Goal: Task Accomplishment & Management: Use online tool/utility

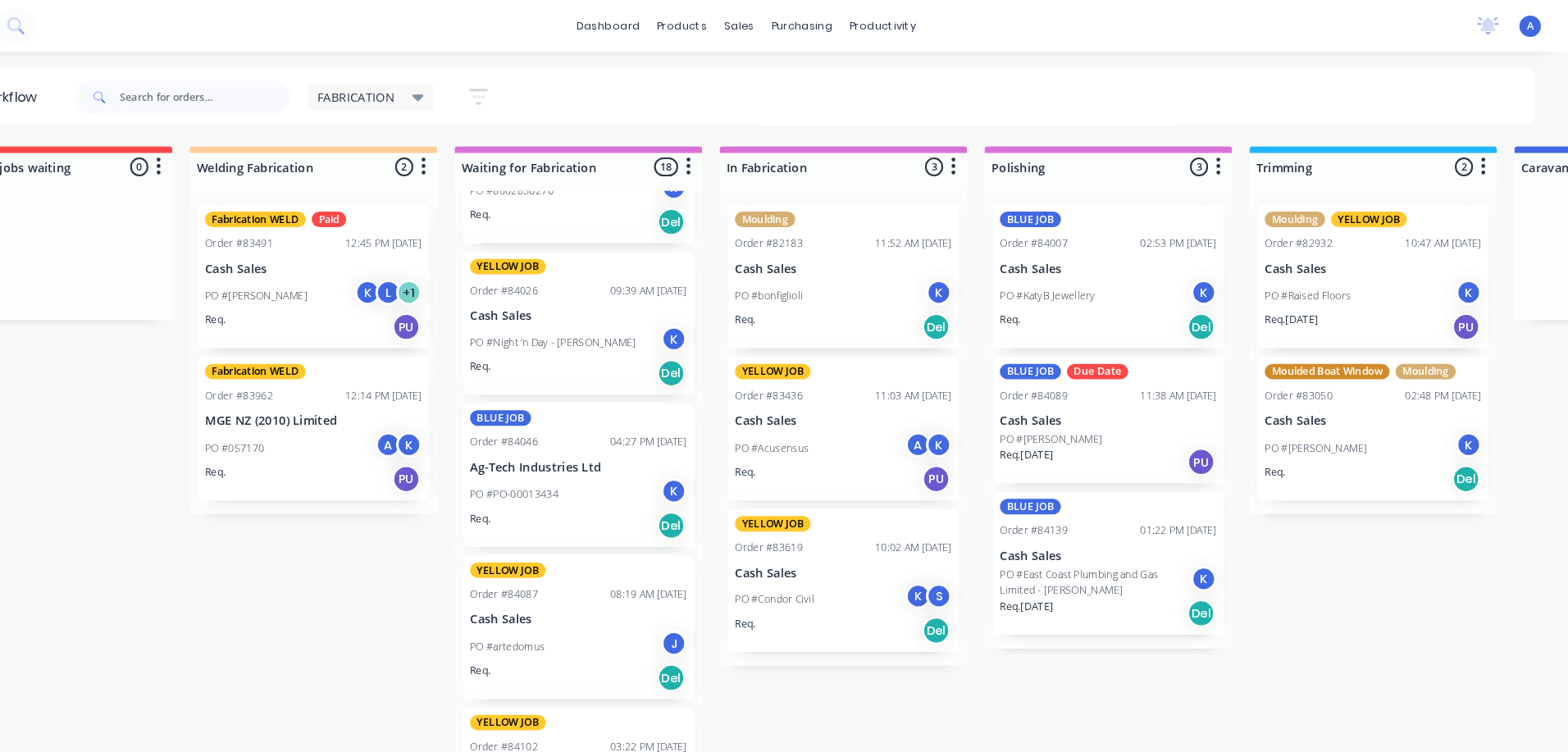
scroll to position [0, 44]
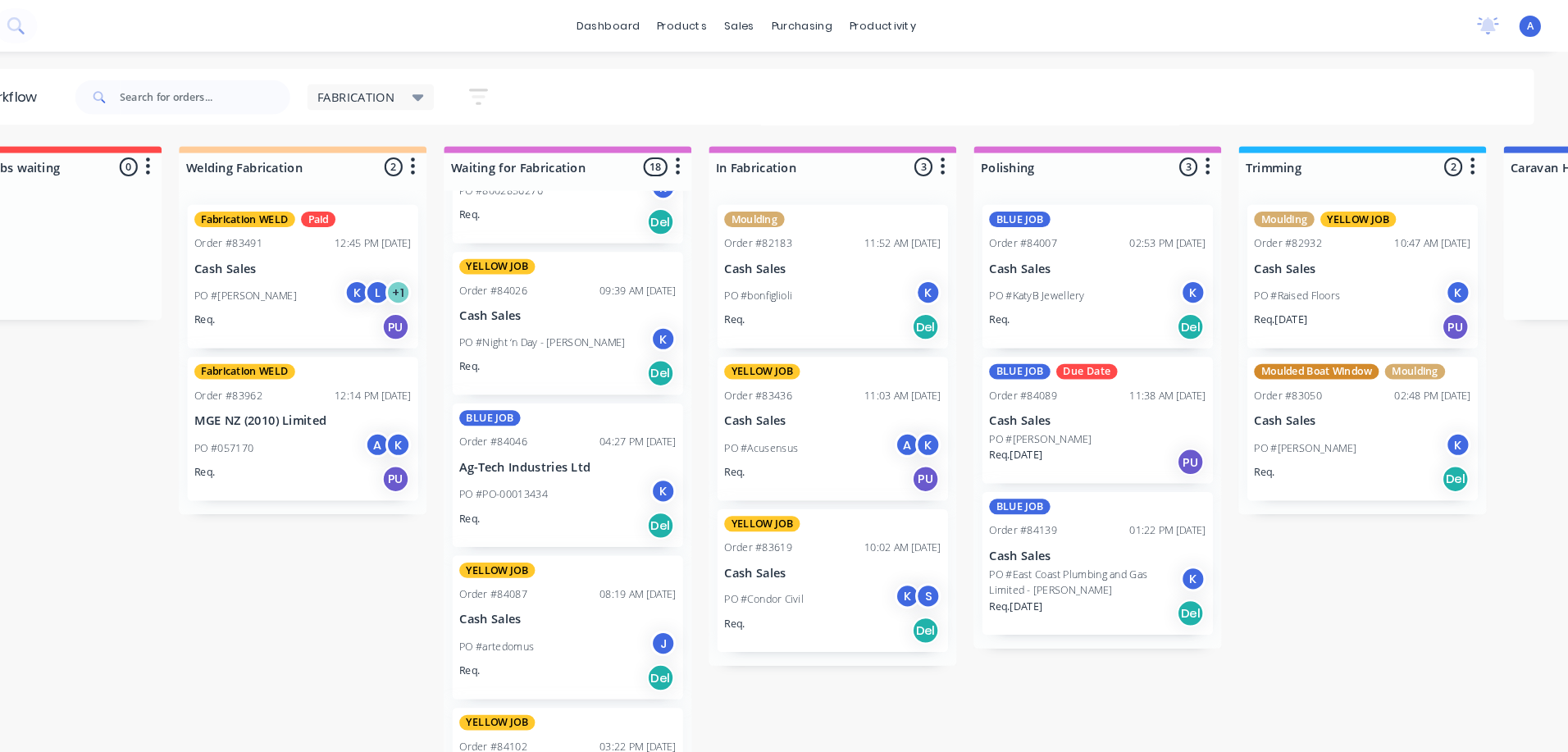
click at [394, 94] on span "FABRICATION" at bounding box center [413, 92] width 74 height 17
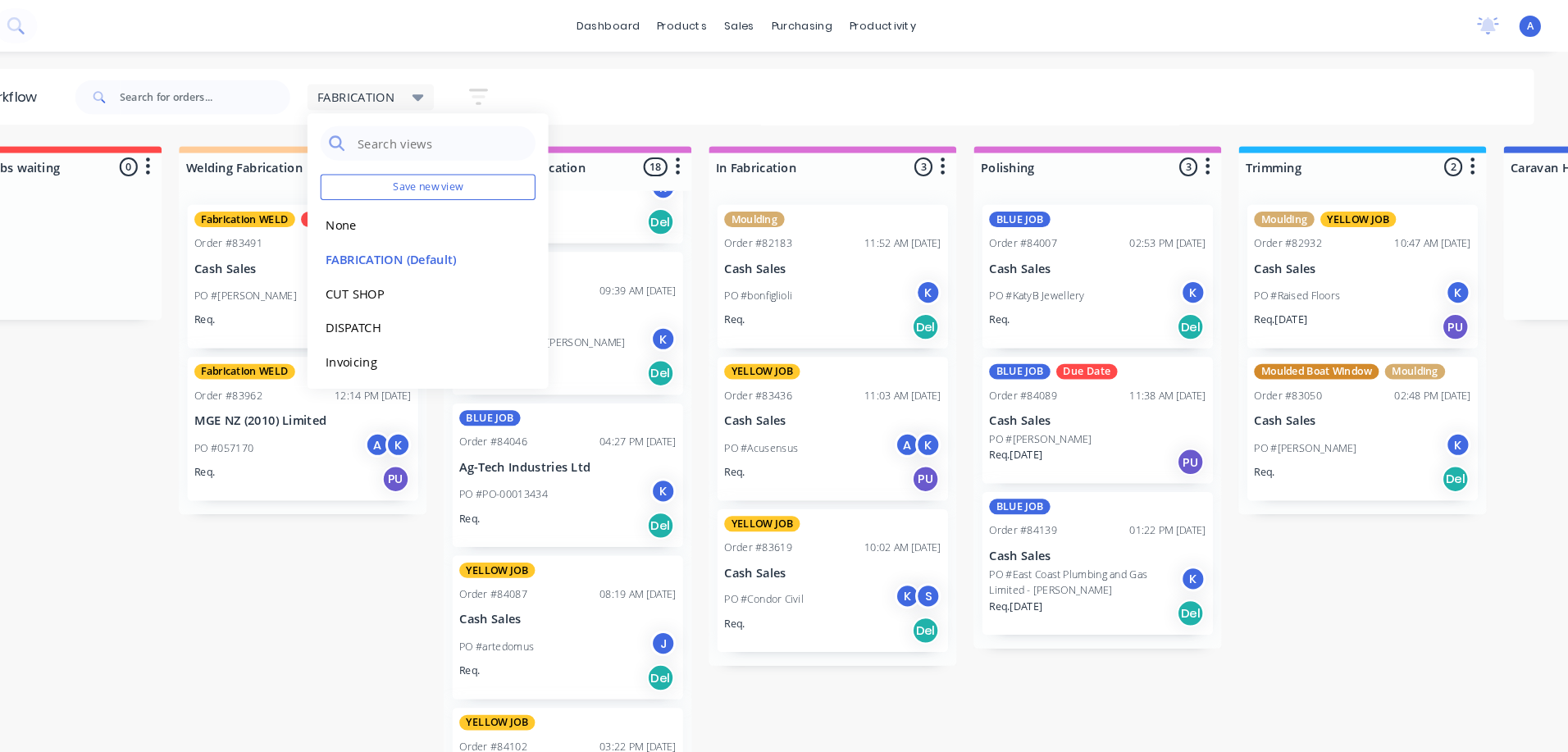
click at [426, 92] on span "FABRICATION" at bounding box center [413, 92] width 74 height 17
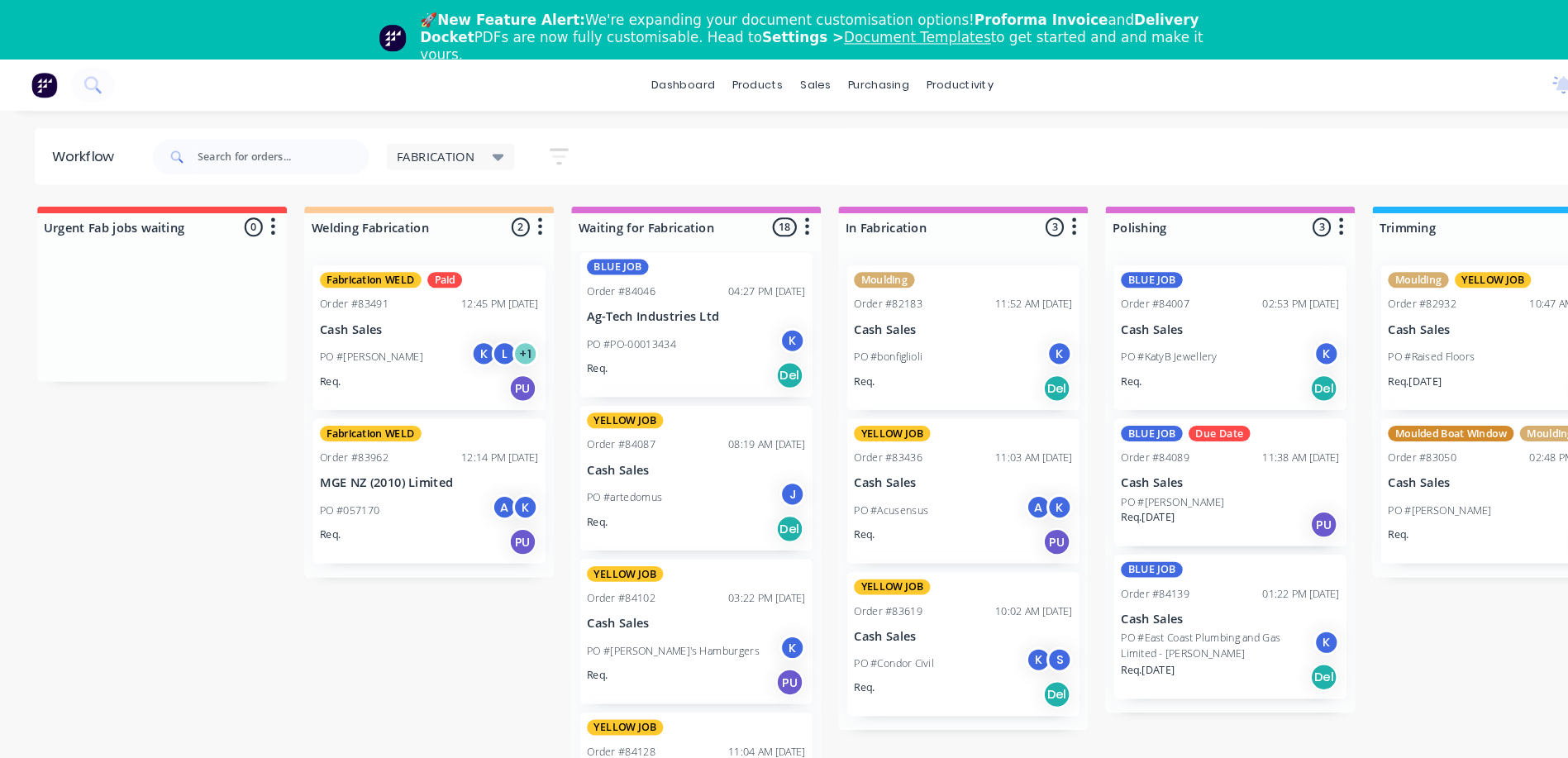
scroll to position [1, 0]
click at [745, 618] on div "K" at bounding box center [755, 617] width 25 height 25
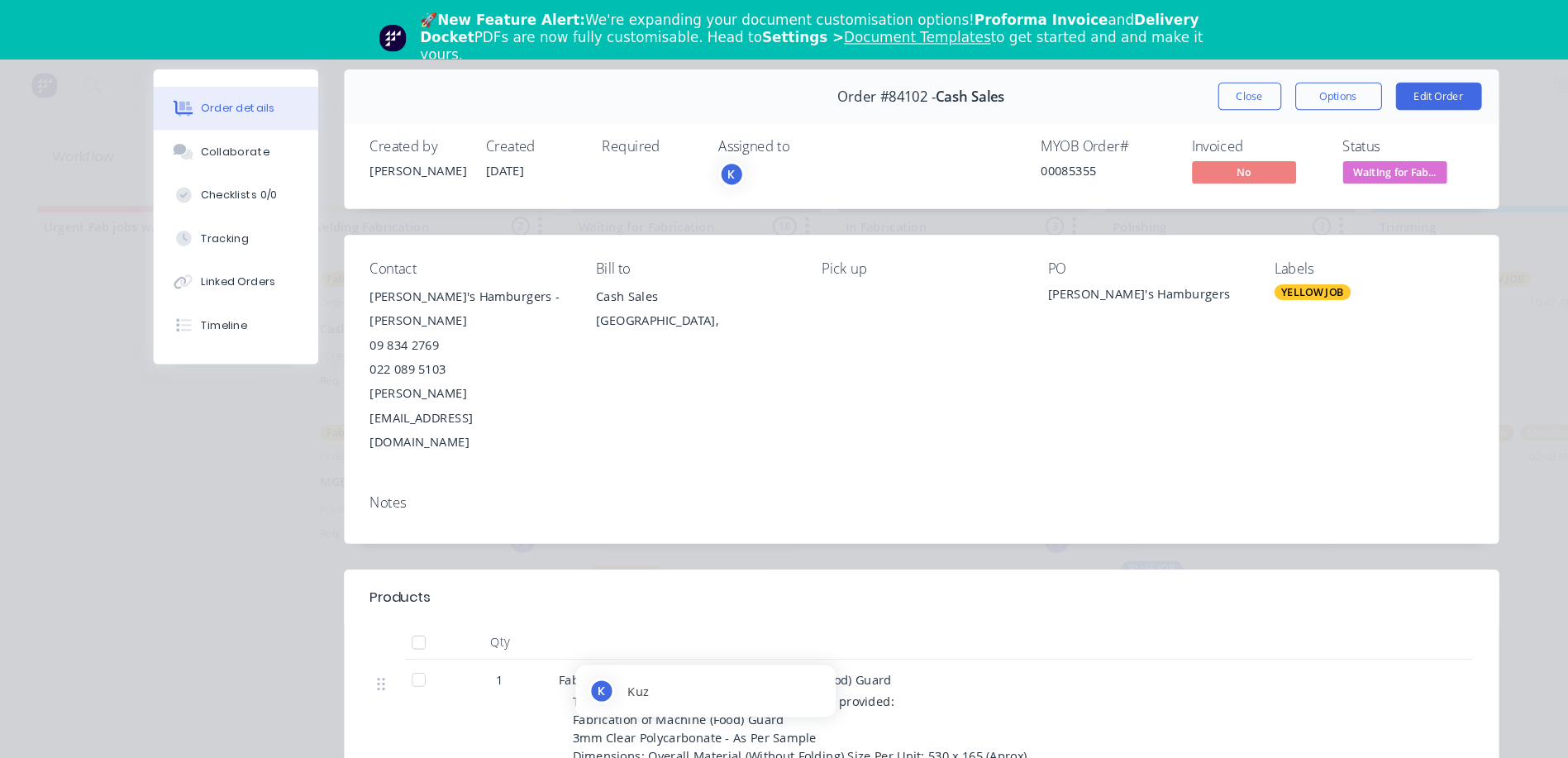
click at [694, 167] on div "K" at bounding box center [698, 166] width 25 height 25
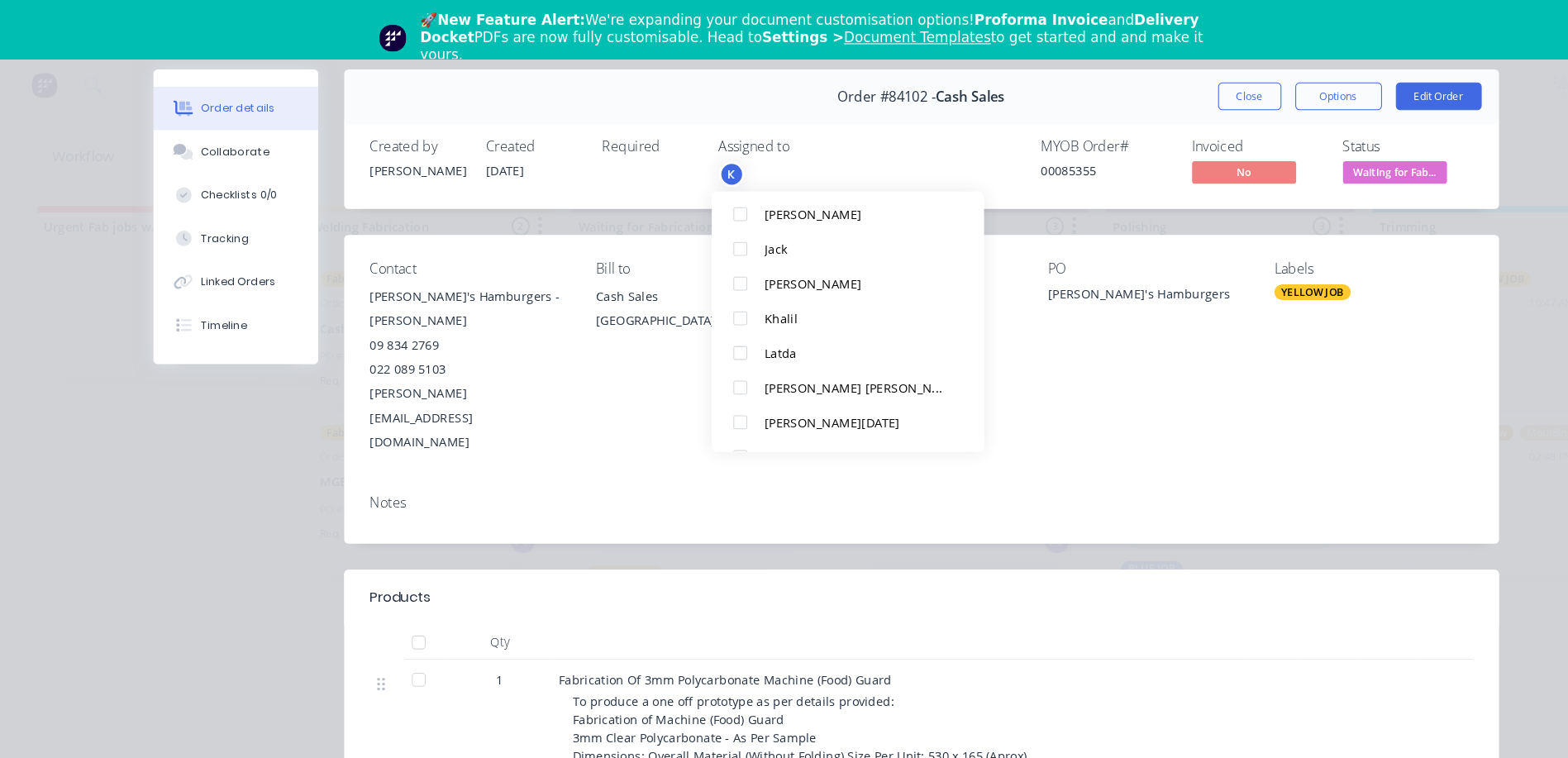
scroll to position [229, 0]
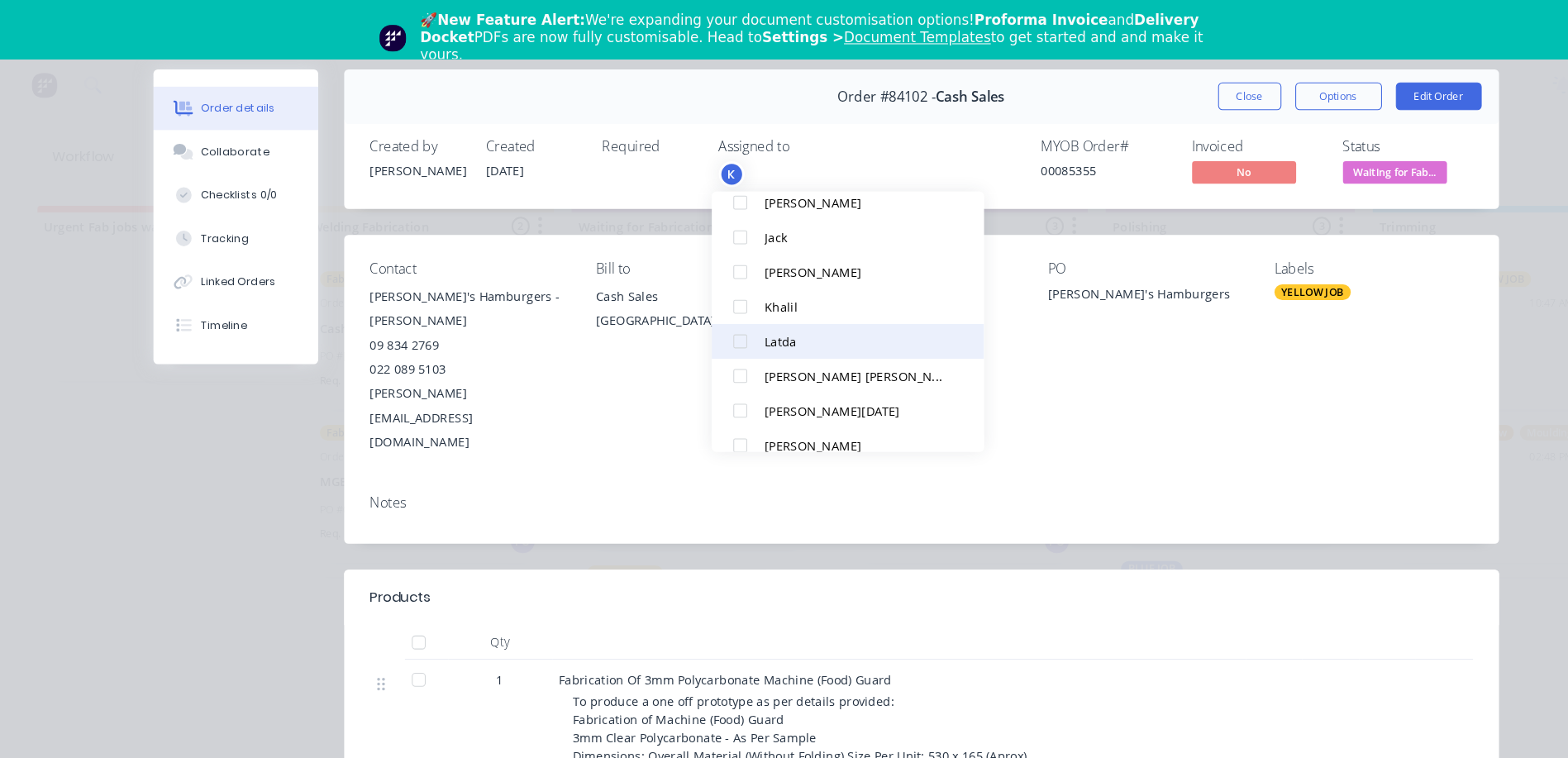
click at [708, 324] on div at bounding box center [705, 325] width 33 height 33
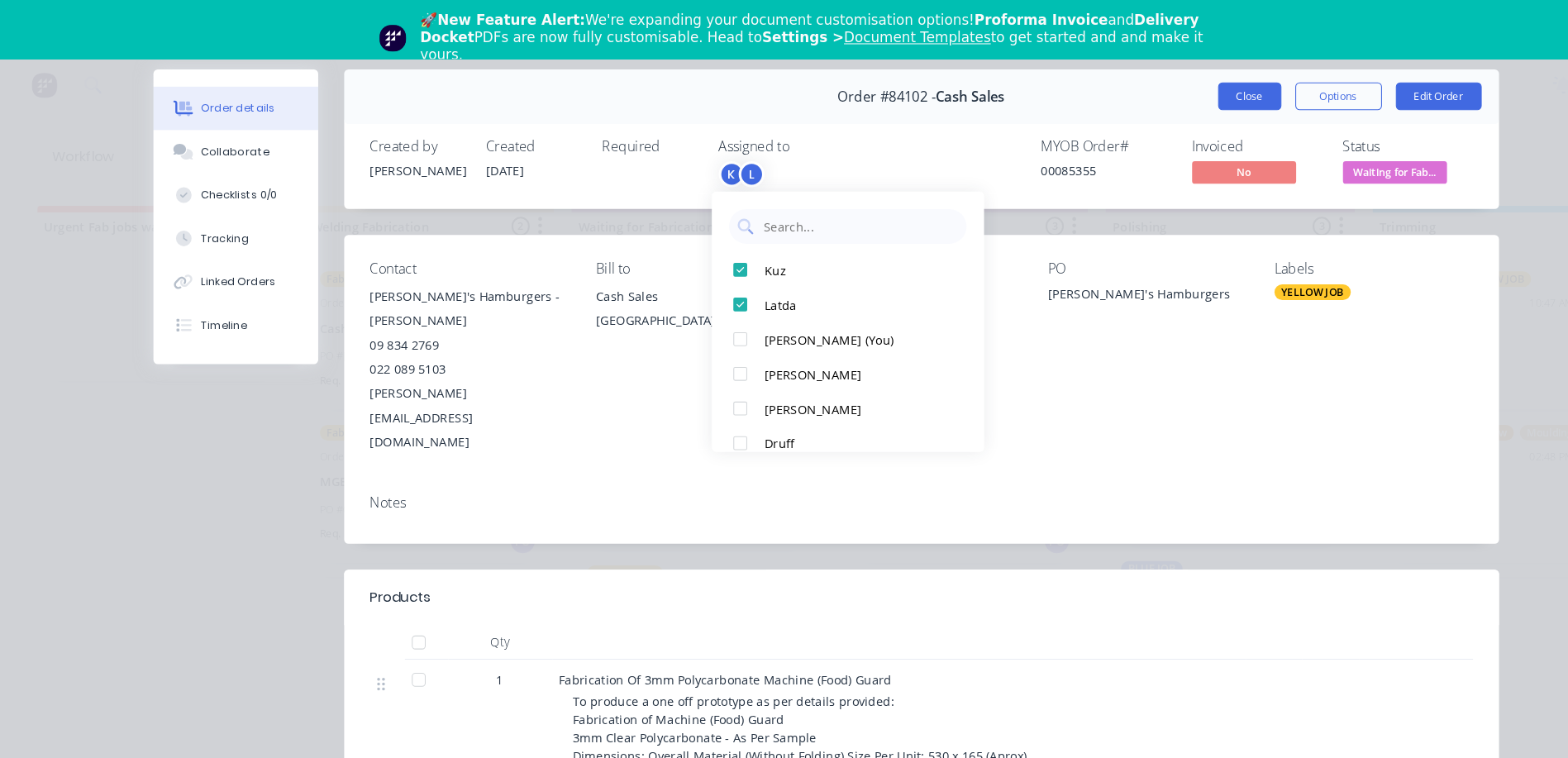
click at [1190, 90] on button "Close" at bounding box center [1192, 92] width 60 height 27
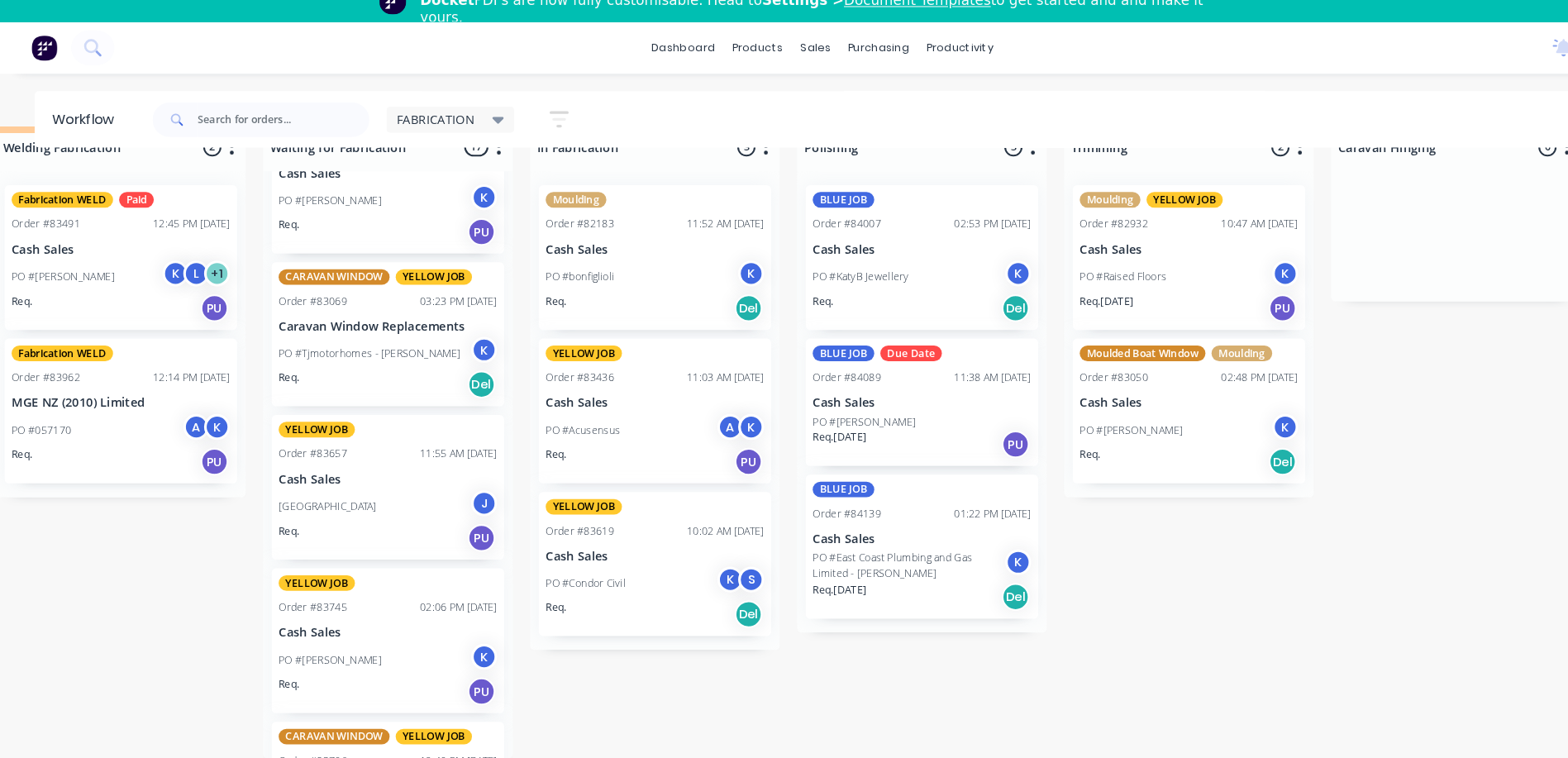
scroll to position [225, 0]
